Goal: Information Seeking & Learning: Learn about a topic

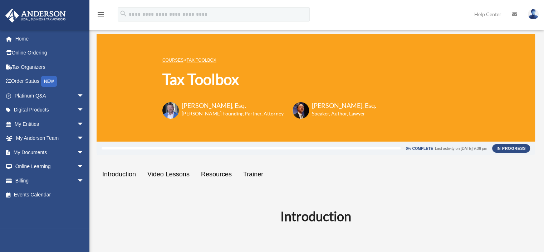
click at [390, 18] on div "menu search Site Menu add dpreite@gmail.com My Profile Reset Password Logout He…" at bounding box center [272, 17] width 534 height 24
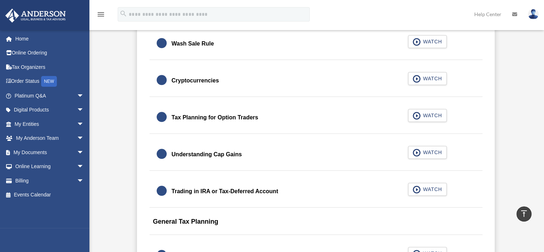
scroll to position [637, 0]
click at [418, 113] on span "button" at bounding box center [417, 115] width 8 height 8
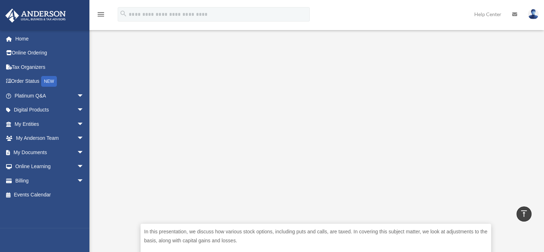
scroll to position [161, 0]
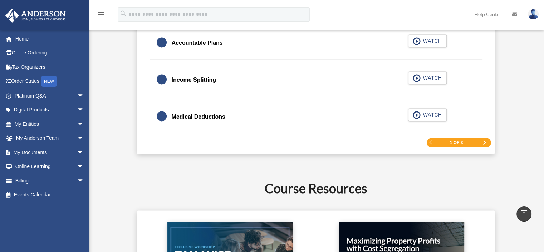
scroll to position [1144, 0]
click at [483, 142] on span "Next Page" at bounding box center [485, 142] width 4 height 4
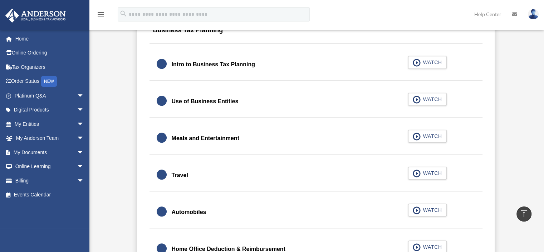
scroll to position [653, 0]
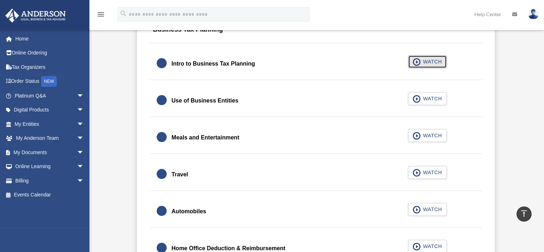
click at [418, 60] on span "button" at bounding box center [417, 62] width 8 height 8
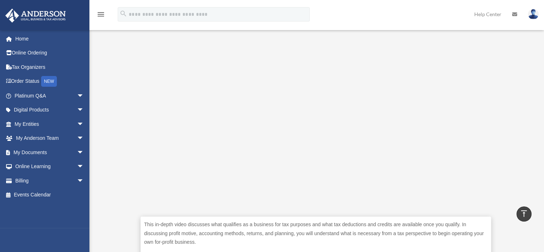
scroll to position [169, 0]
click at [108, 171] on div "This in-depth video discusses what qualifies as a business for tax purposes and…" at bounding box center [316, 145] width 439 height 281
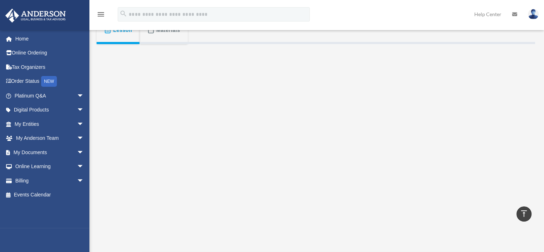
scroll to position [131, 0]
click at [166, 35] on span "Materials" at bounding box center [168, 29] width 24 height 13
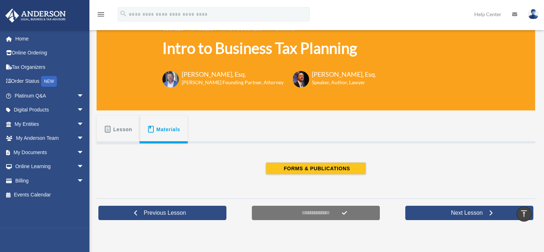
scroll to position [31, 0]
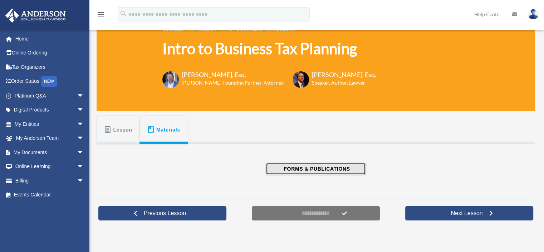
click at [305, 170] on span "FORMS & PUBLICATIONS" at bounding box center [316, 168] width 68 height 7
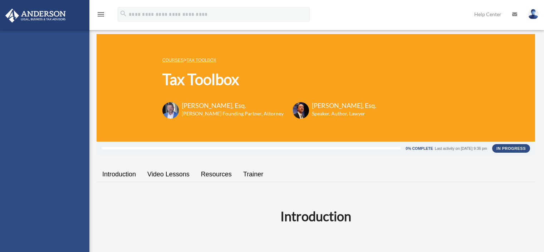
scroll to position [653, 0]
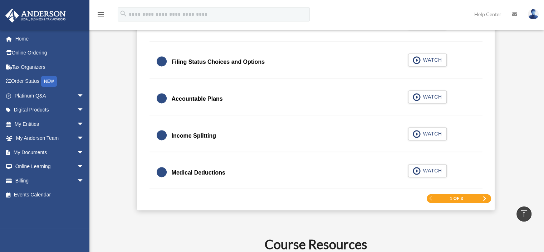
scroll to position [1086, 0]
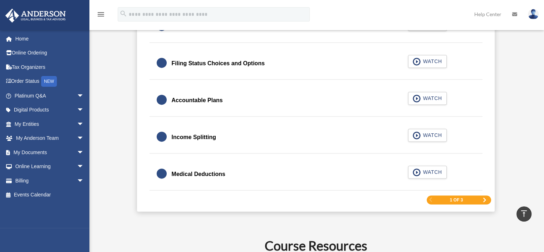
click at [482, 197] on div "1 of 3" at bounding box center [459, 199] width 64 height 9
click at [484, 198] on span "Next Page" at bounding box center [485, 200] width 4 height 4
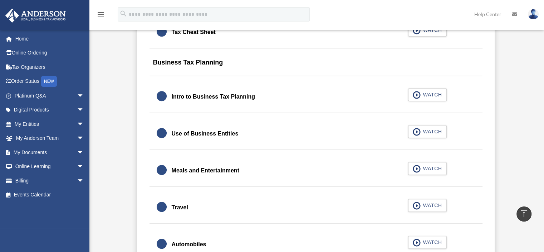
scroll to position [620, 0]
click at [417, 131] on span "button" at bounding box center [417, 132] width 8 height 8
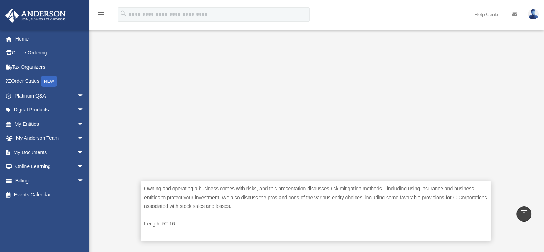
scroll to position [204, 0]
